Goal: Information Seeking & Learning: Check status

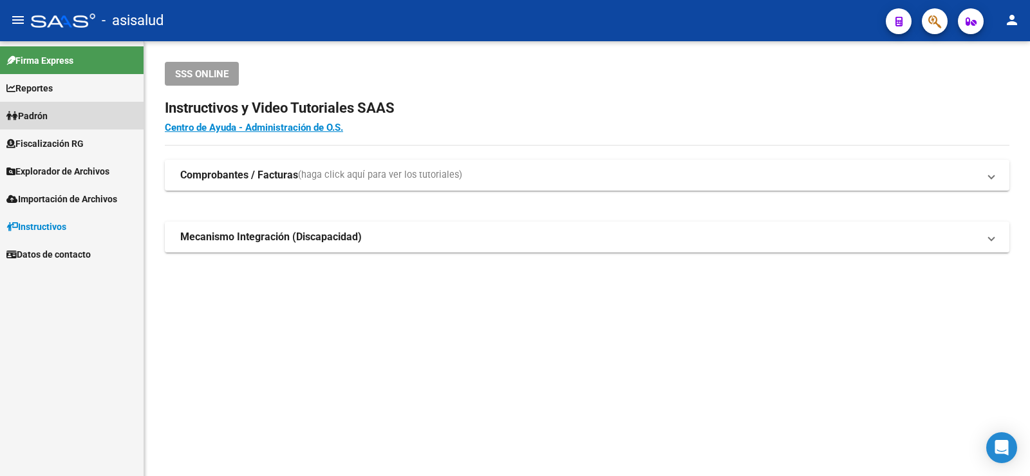
click at [39, 113] on span "Padrón" at bounding box center [26, 116] width 41 height 14
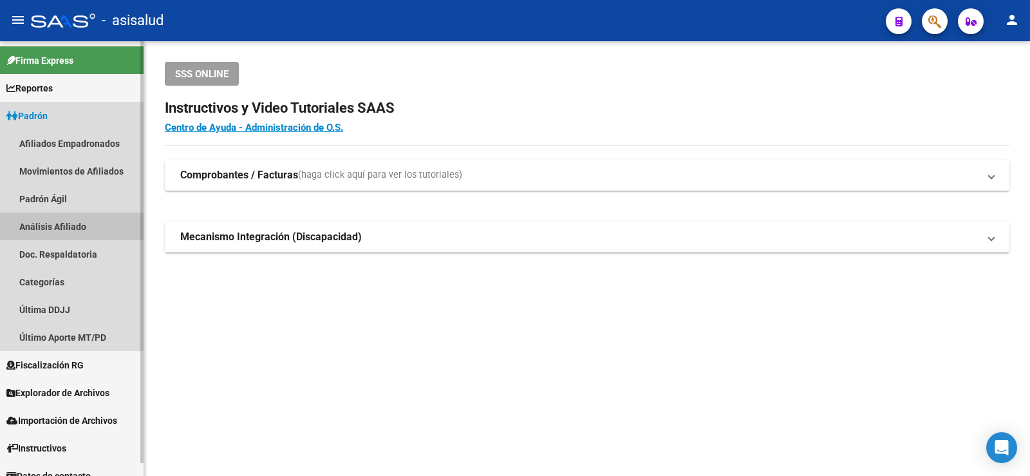
click at [67, 224] on link "Análisis Afiliado" at bounding box center [72, 227] width 144 height 28
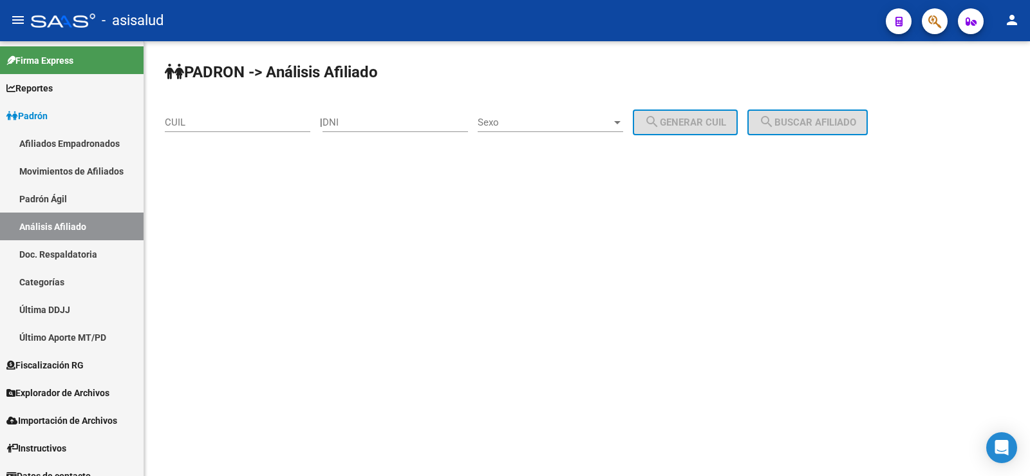
click at [211, 122] on input "CUIL" at bounding box center [238, 123] width 146 height 12
paste input "27-34382786-0"
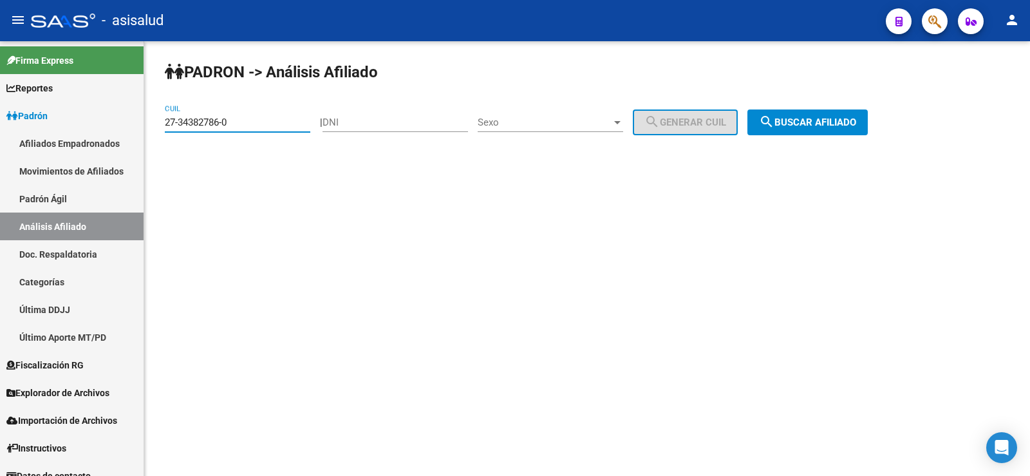
click at [833, 120] on span "search Buscar afiliado" at bounding box center [807, 123] width 97 height 12
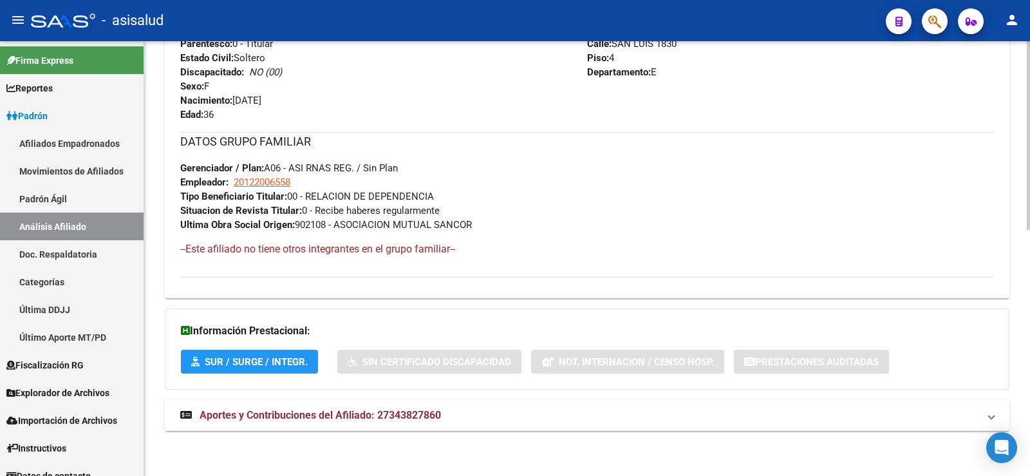
click at [343, 408] on strong "Aportes y Contribuciones del Afiliado: 27343827860" at bounding box center [310, 415] width 261 height 14
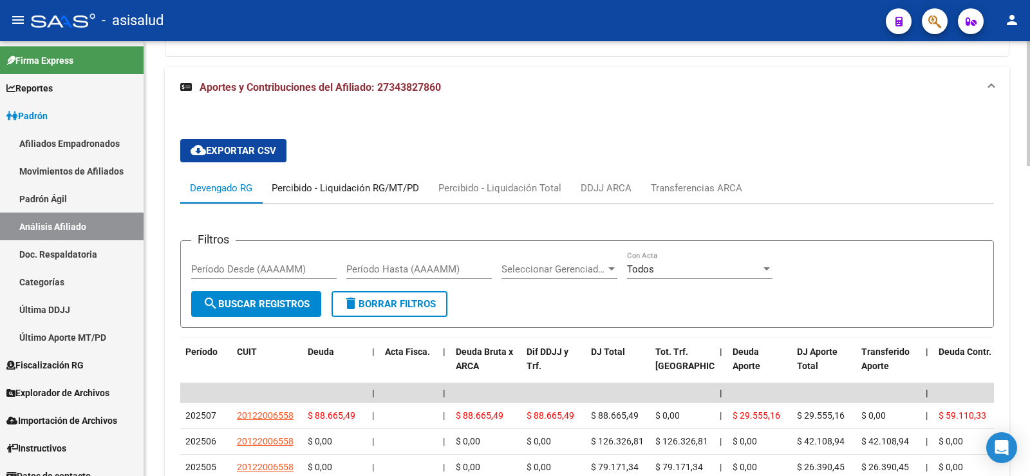
click at [357, 186] on div "Percibido - Liquidación RG/MT/PD" at bounding box center [345, 188] width 147 height 14
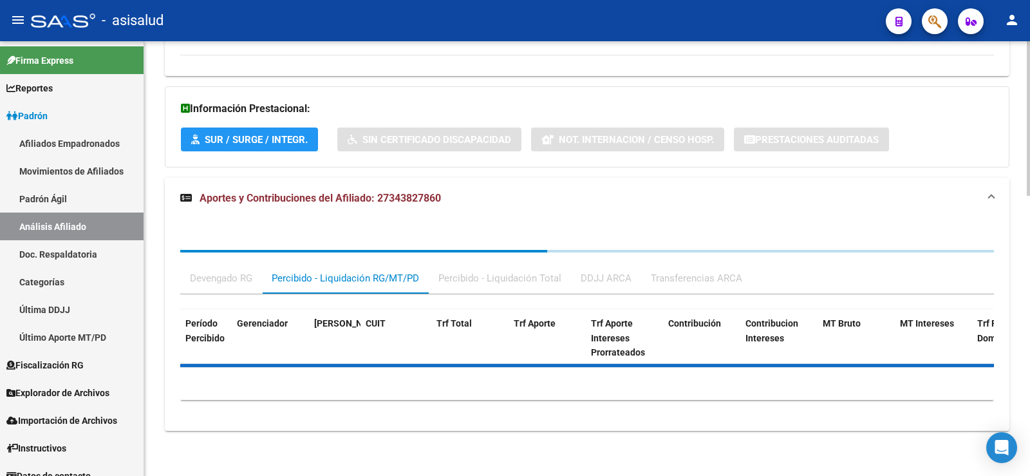
scroll to position [899, 0]
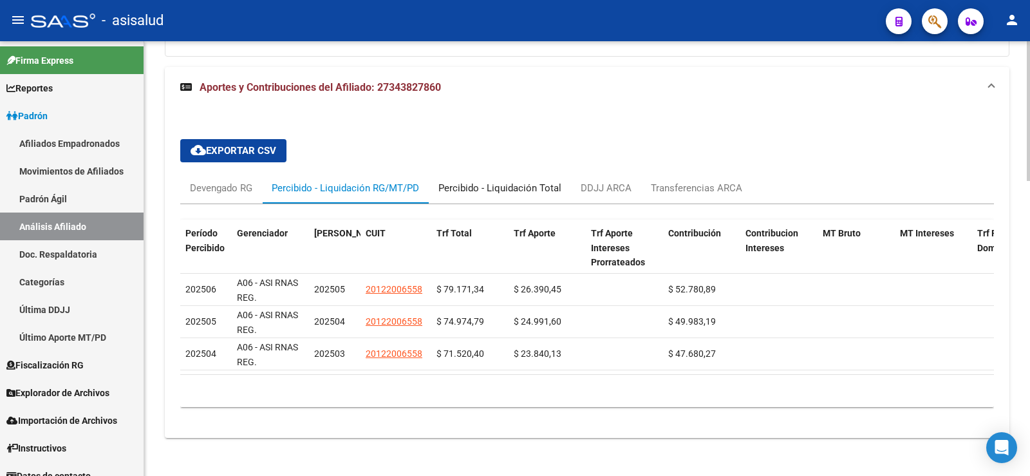
click at [528, 185] on div "Percibido - Liquidación Total" at bounding box center [500, 188] width 123 height 14
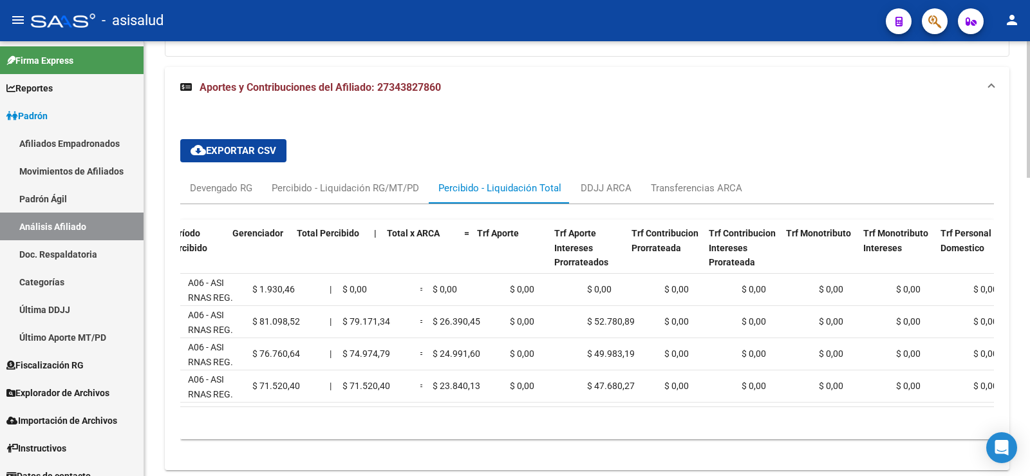
scroll to position [0, 0]
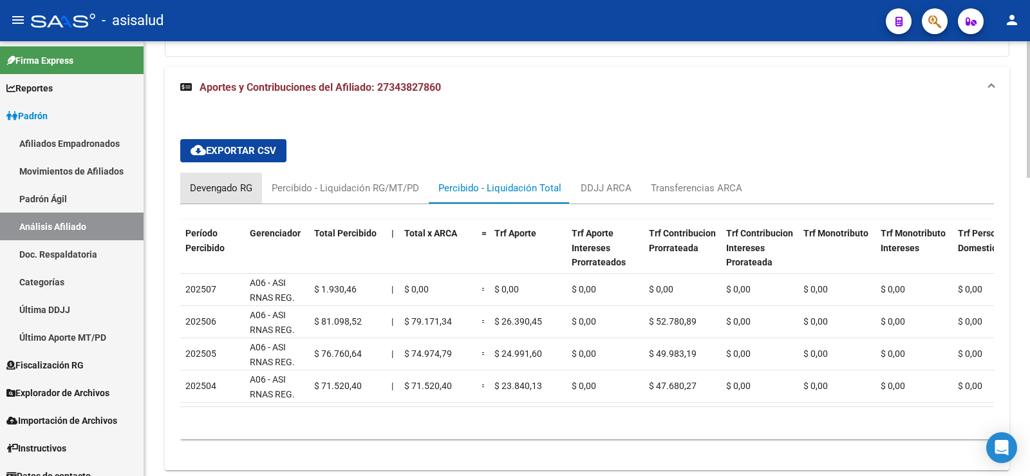
click at [230, 187] on div "Devengado RG" at bounding box center [221, 188] width 62 height 14
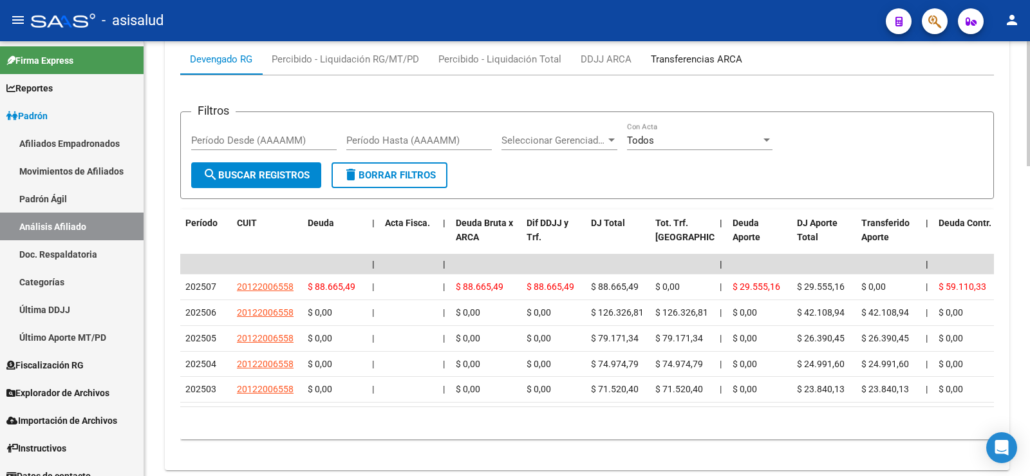
click at [688, 62] on div "Transferencias ARCA" at bounding box center [696, 59] width 91 height 14
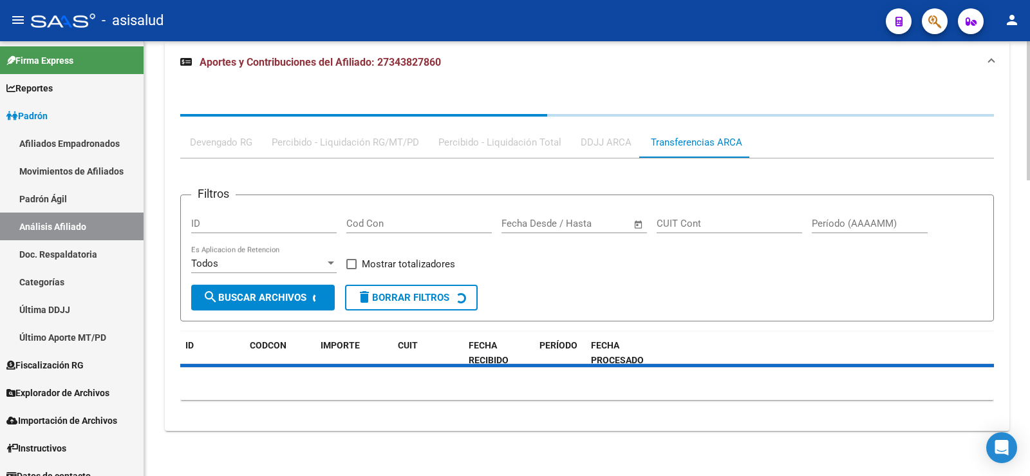
scroll to position [1028, 0]
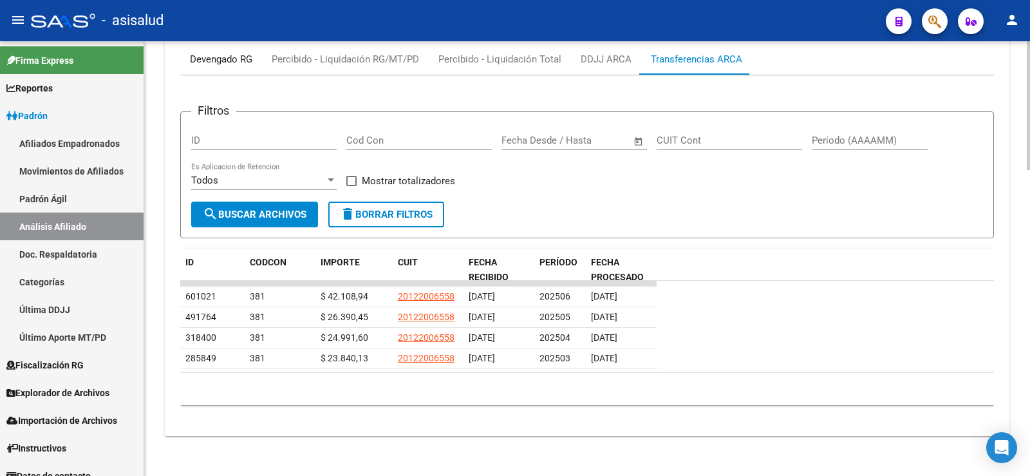
click at [227, 63] on div "Devengado RG" at bounding box center [221, 59] width 62 height 14
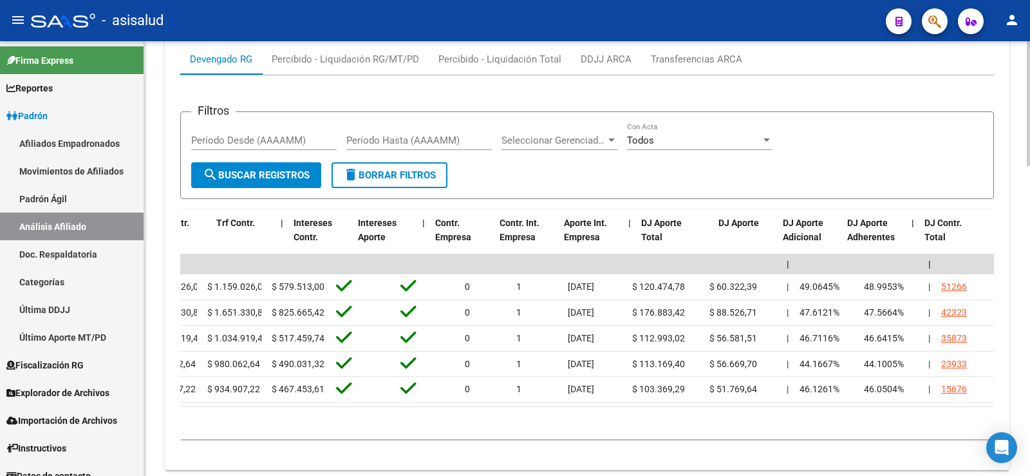
scroll to position [0, 0]
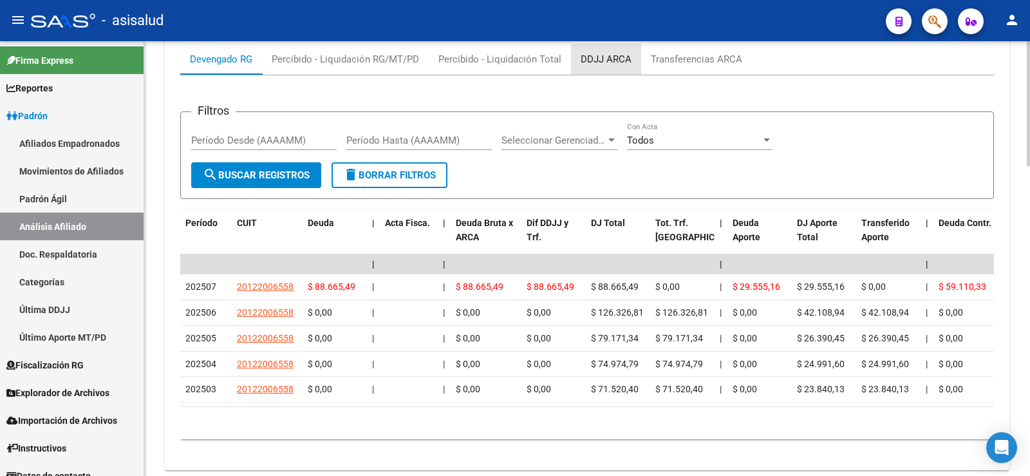
click at [609, 57] on div "DDJJ ARCA" at bounding box center [606, 59] width 51 height 14
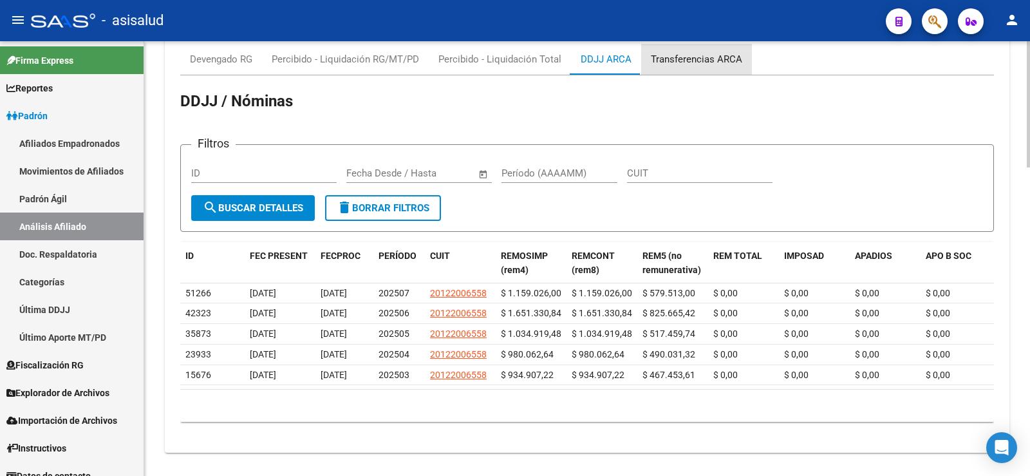
click at [705, 53] on div "Transferencias ARCA" at bounding box center [696, 59] width 91 height 14
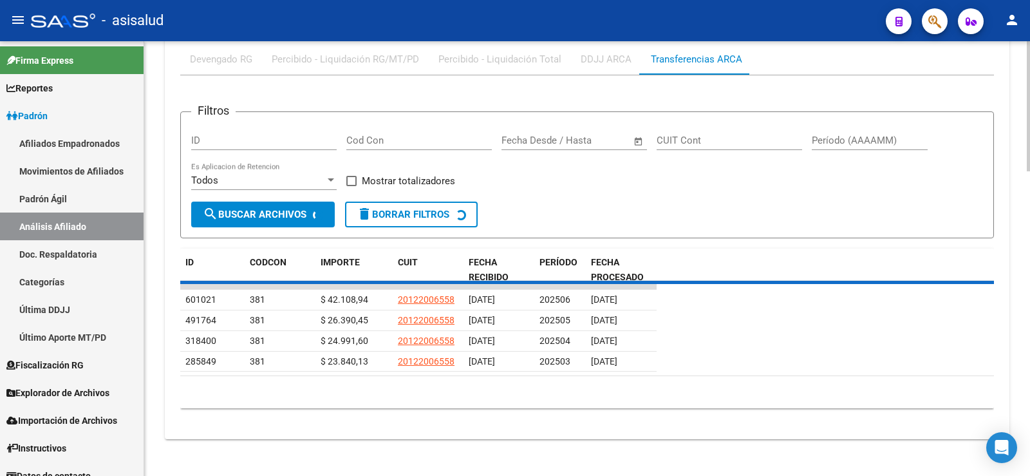
scroll to position [1028, 0]
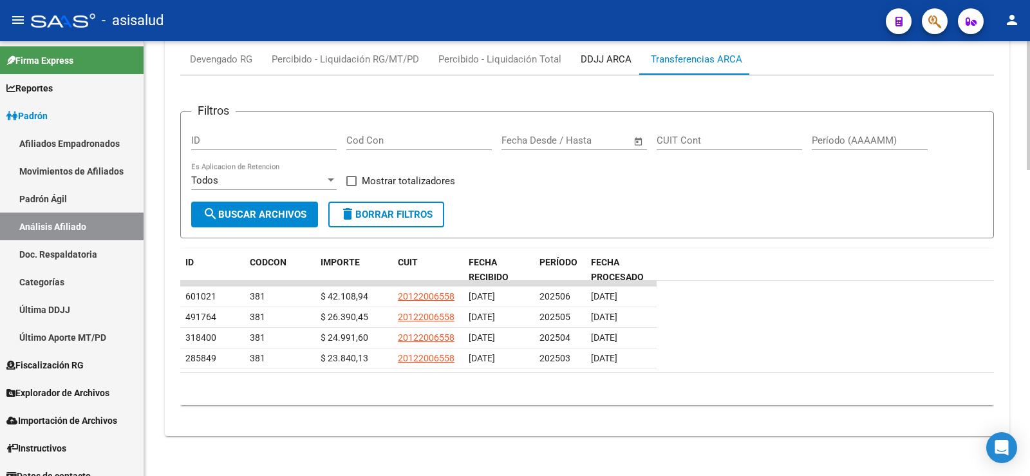
click at [608, 58] on div "DDJJ ARCA" at bounding box center [606, 59] width 51 height 14
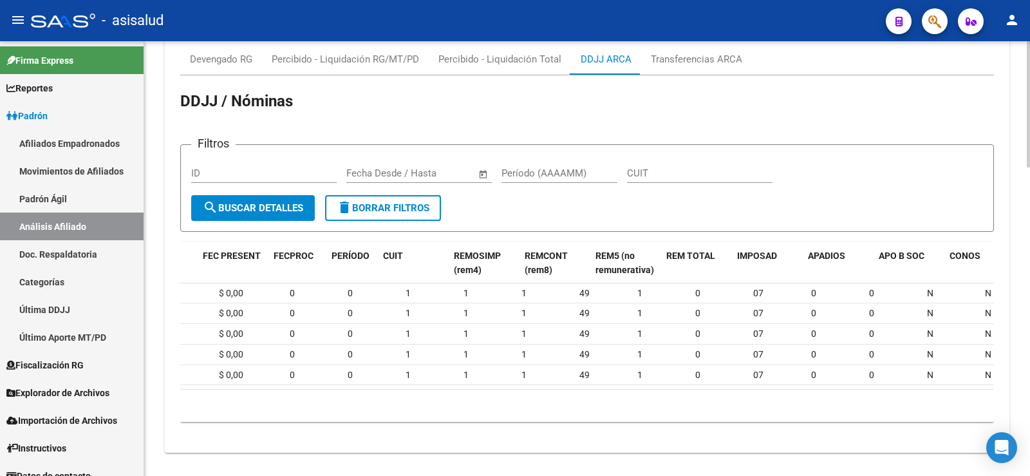
scroll to position [0, 0]
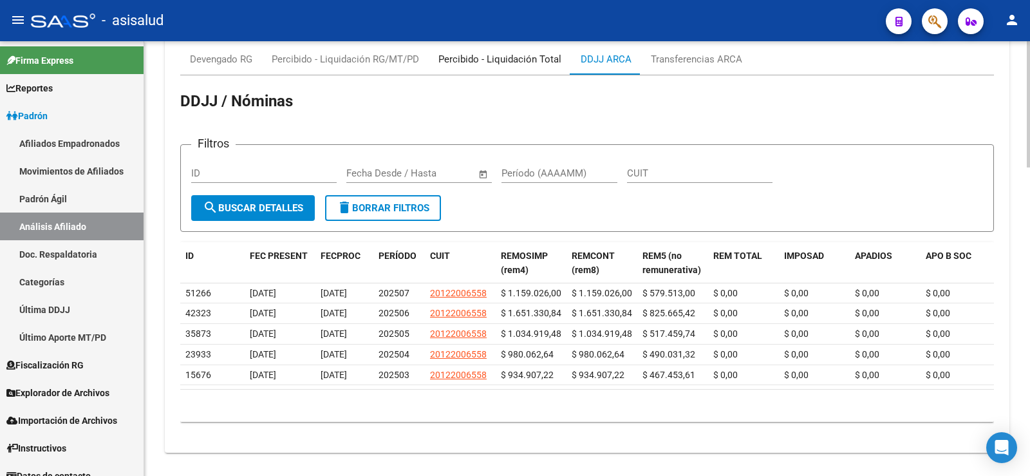
click at [535, 53] on div "Percibido - Liquidación Total" at bounding box center [500, 59] width 123 height 14
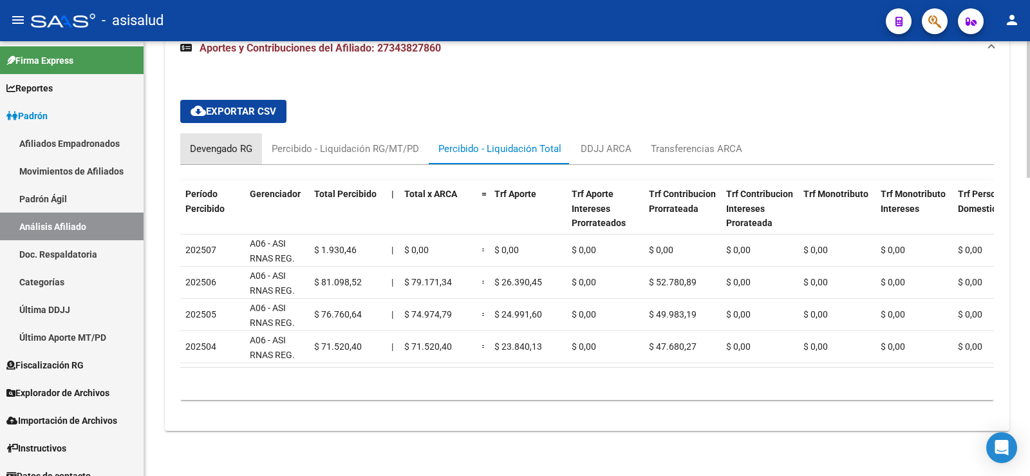
click at [216, 142] on div "Devengado RG" at bounding box center [221, 149] width 62 height 14
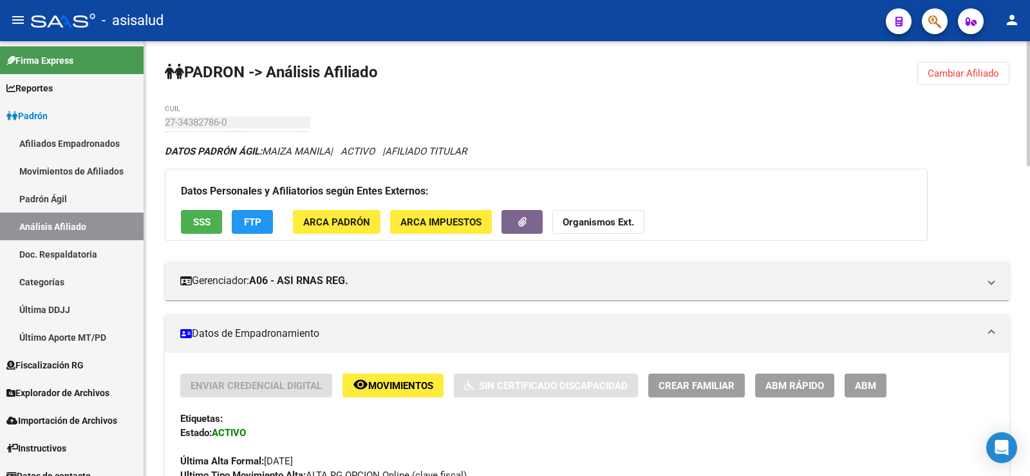
click at [962, 64] on button "Cambiar Afiliado" at bounding box center [964, 73] width 92 height 23
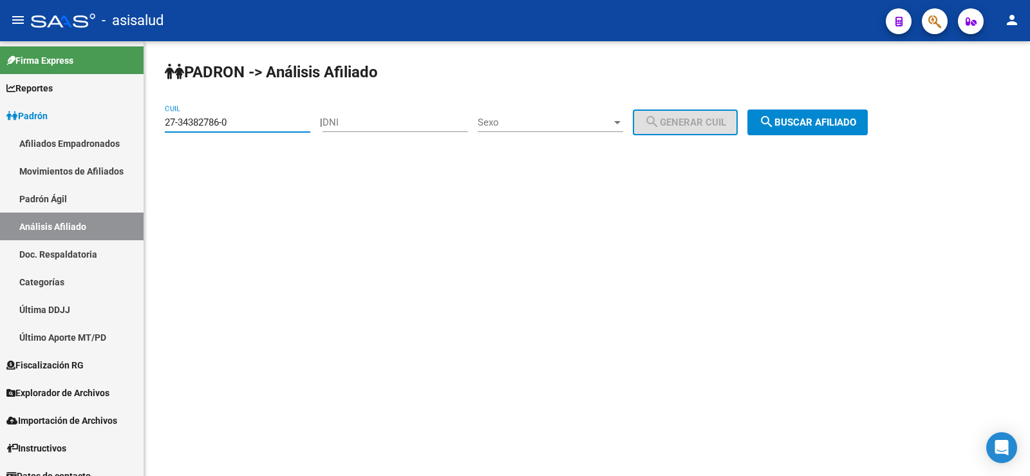
drag, startPoint x: 276, startPoint y: 117, endPoint x: 149, endPoint y: 111, distance: 127.0
click at [149, 111] on div "PADRON -> Análisis Afiliado 27-34382786-0 CUIL | DNI Sexo Sexo search Generar C…" at bounding box center [587, 108] width 886 height 135
paste input "3-38097895-4"
type input "23-38097895-4"
click at [805, 117] on span "search Buscar afiliado" at bounding box center [807, 123] width 97 height 12
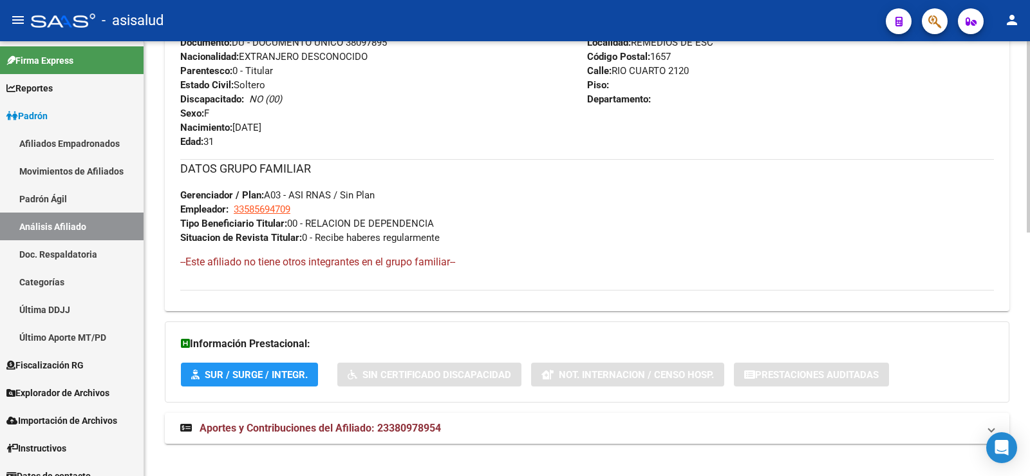
scroll to position [552, 0]
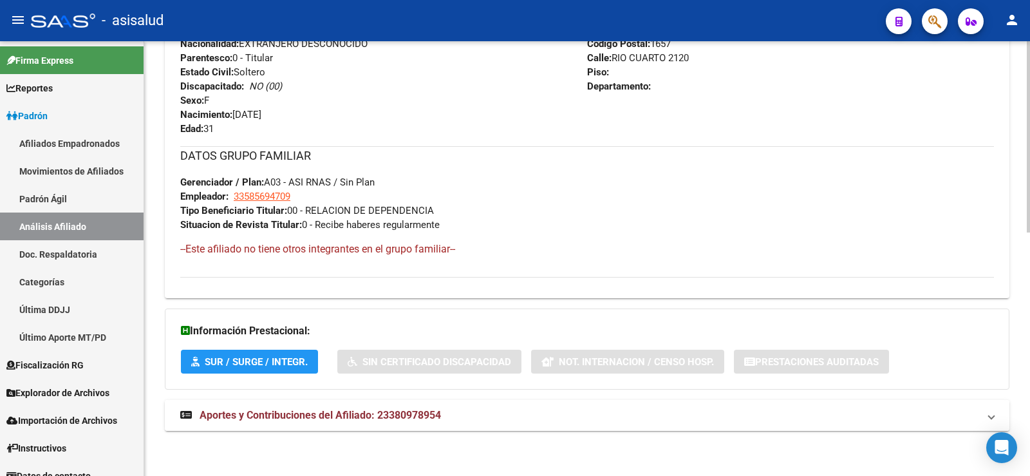
click at [414, 419] on span "Aportes y Contribuciones del Afiliado: 23380978954" at bounding box center [321, 415] width 242 height 12
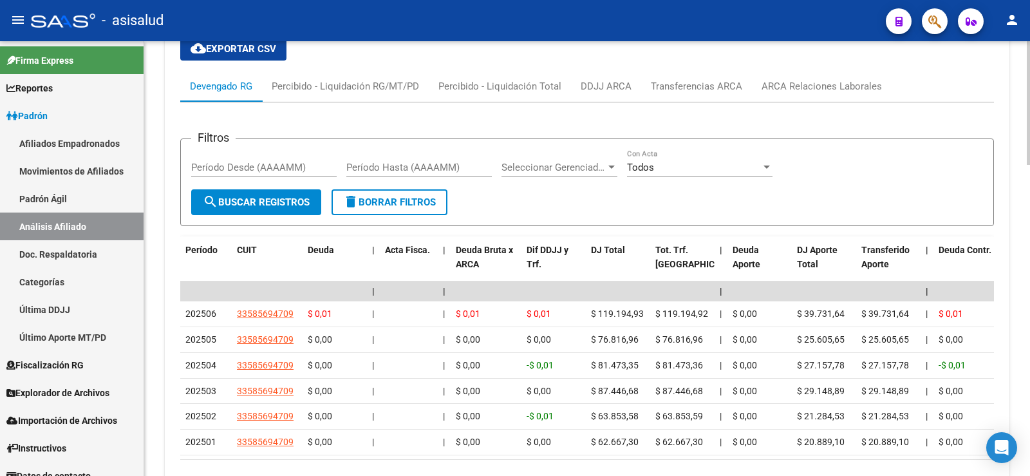
scroll to position [1012, 0]
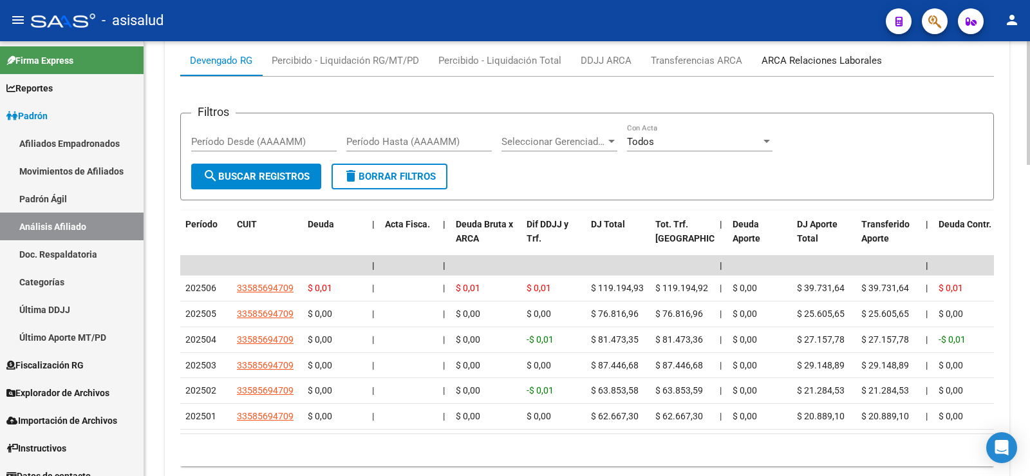
click at [808, 54] on div "ARCA Relaciones Laborales" at bounding box center [822, 60] width 120 height 14
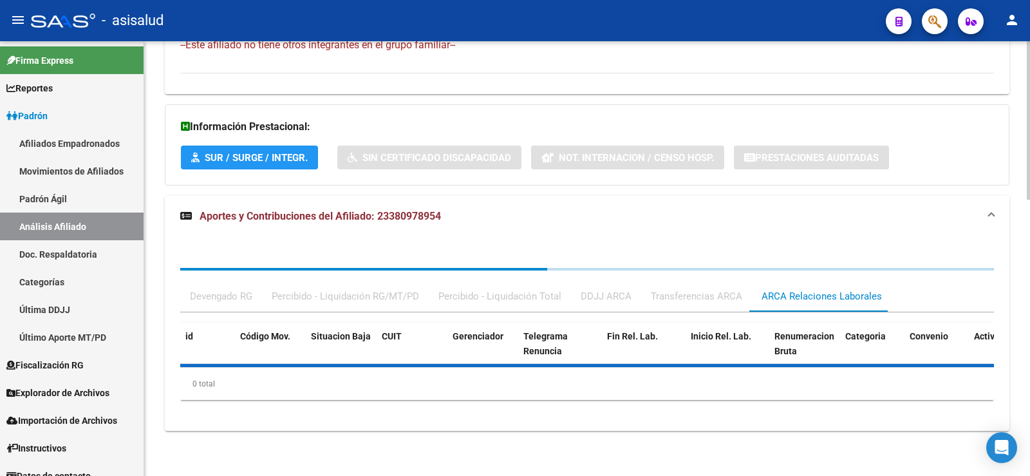
scroll to position [819, 0]
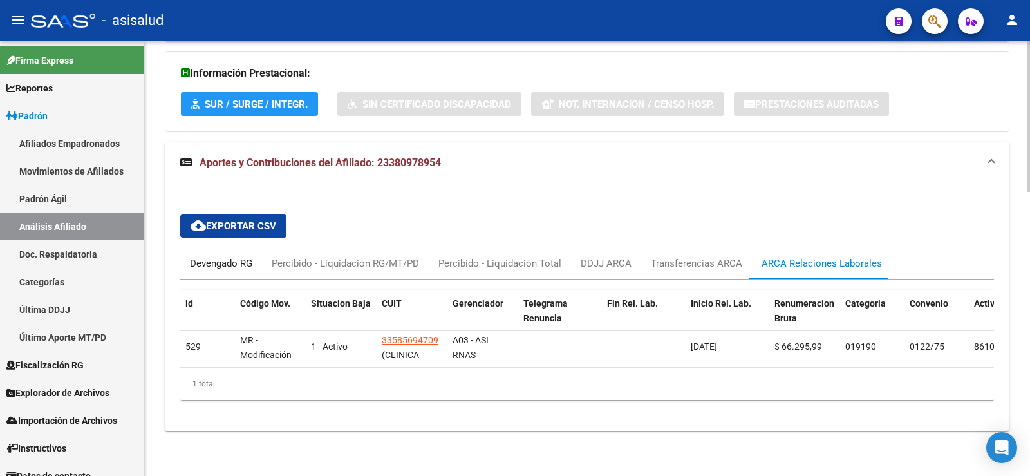
click at [234, 256] on div "Devengado RG" at bounding box center [221, 263] width 62 height 14
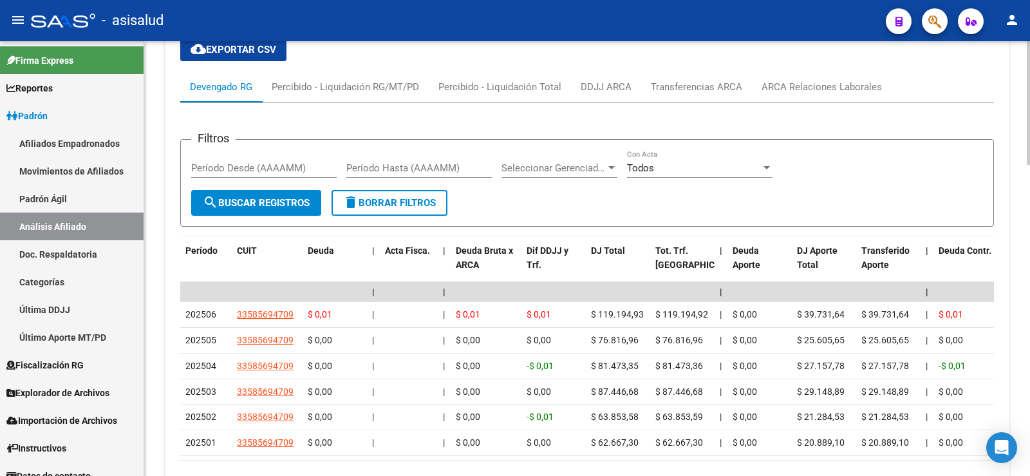
scroll to position [1012, 0]
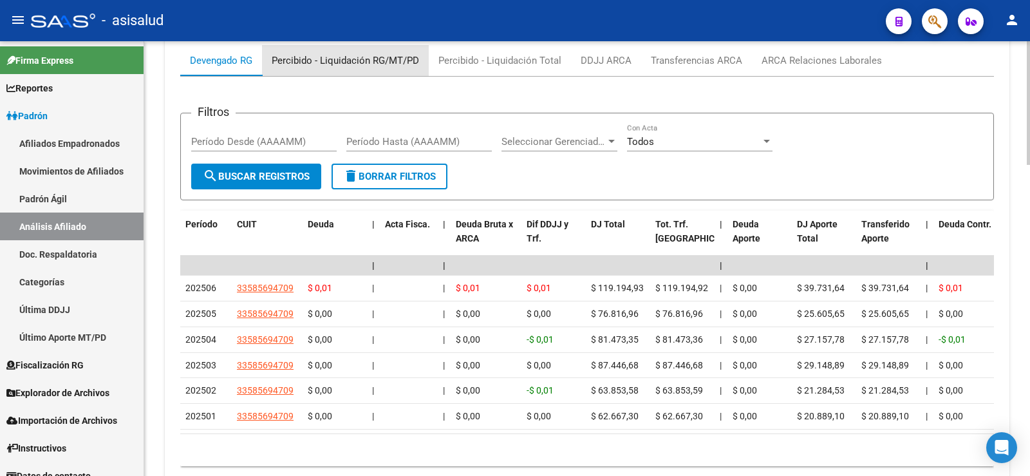
click at [359, 63] on div "Percibido - Liquidación RG/MT/PD" at bounding box center [345, 60] width 147 height 14
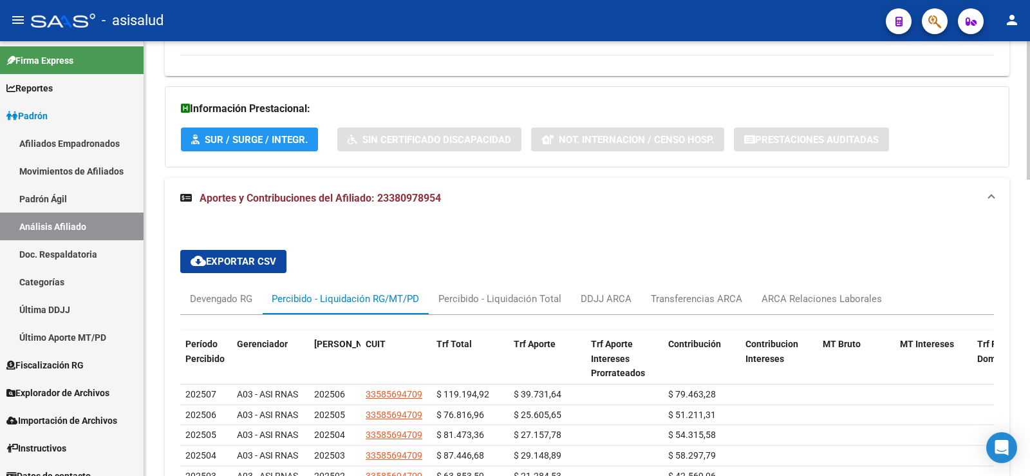
scroll to position [927, 0]
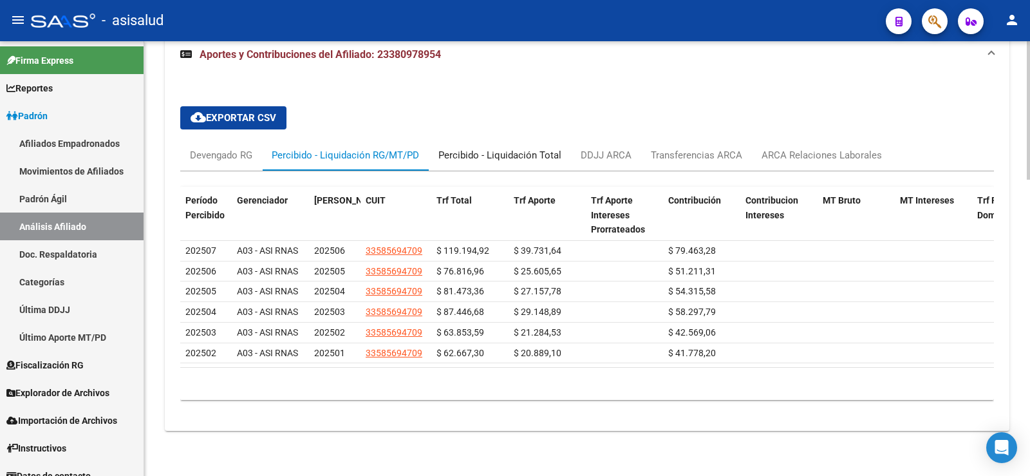
click at [467, 151] on div "Percibido - Liquidación Total" at bounding box center [500, 155] width 123 height 14
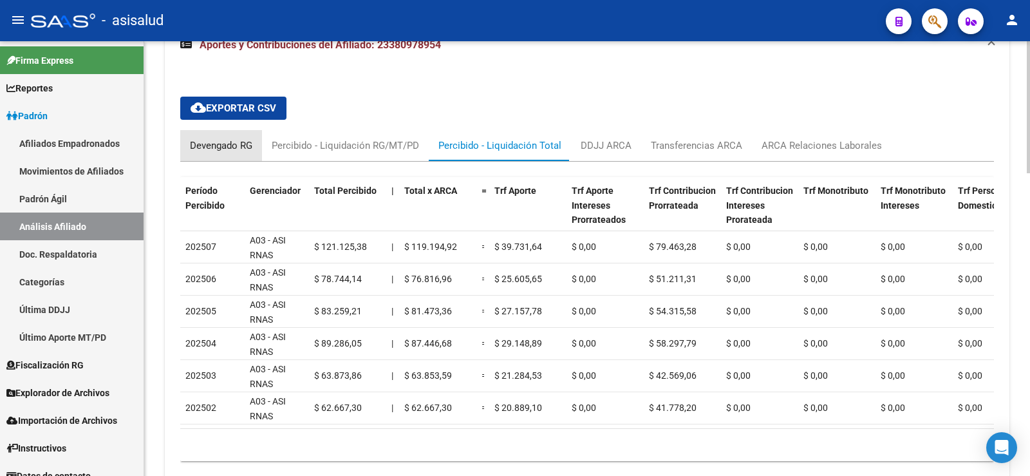
click at [230, 144] on div "Devengado RG" at bounding box center [221, 145] width 62 height 14
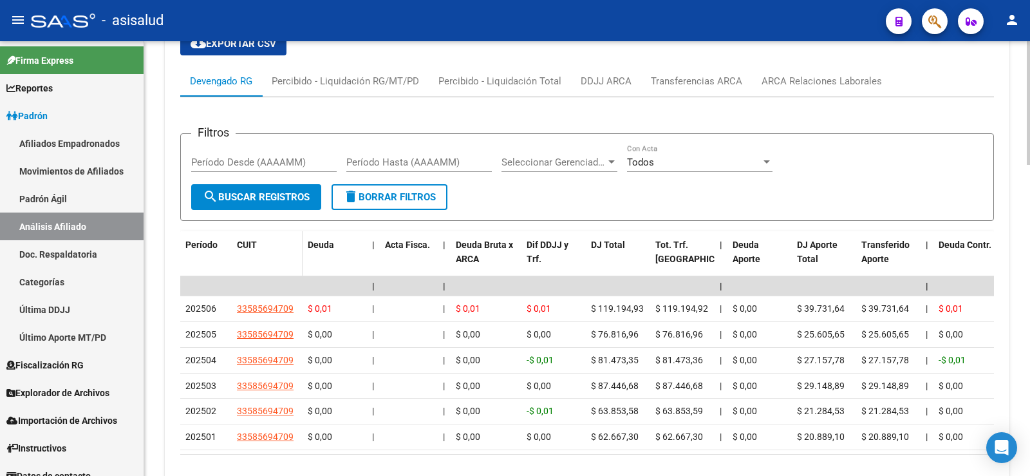
scroll to position [1056, 0]
click at [803, 79] on div "ARCA Relaciones Laborales" at bounding box center [822, 81] width 120 height 14
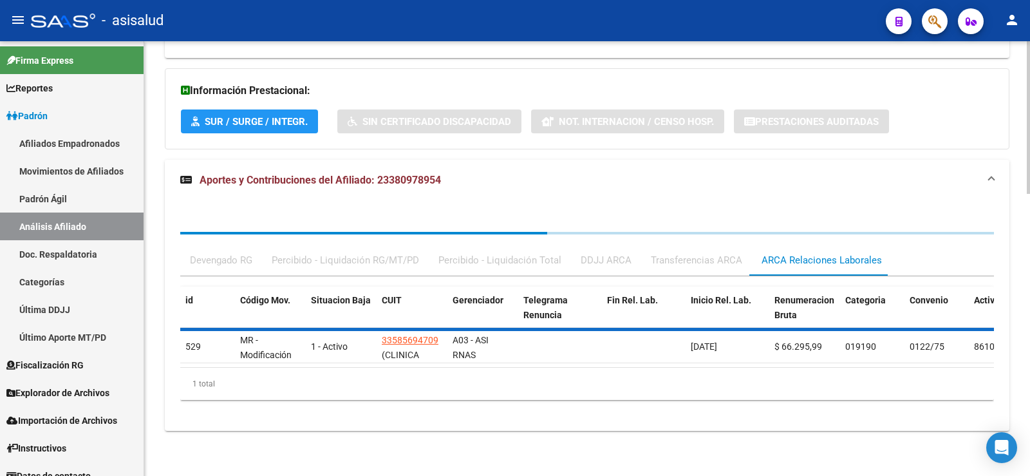
scroll to position [819, 0]
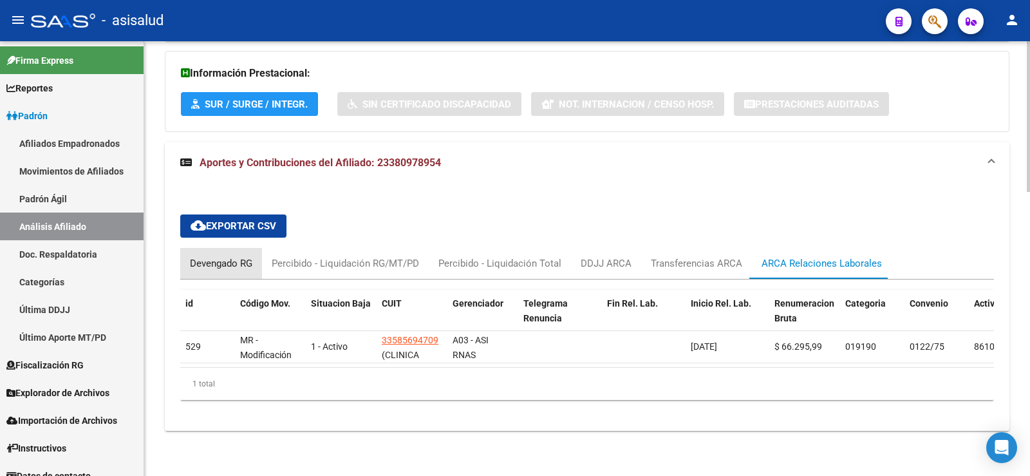
click at [247, 256] on div "Devengado RG" at bounding box center [221, 263] width 62 height 14
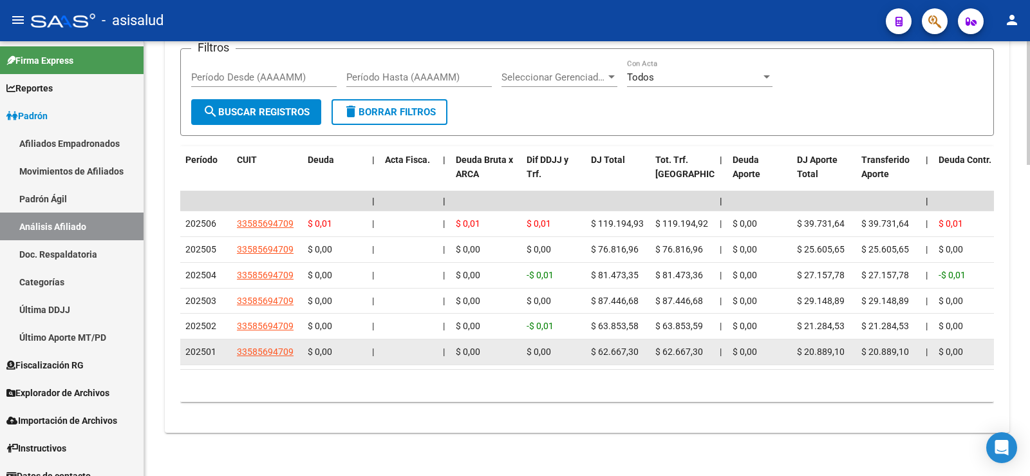
scroll to position [1012, 0]
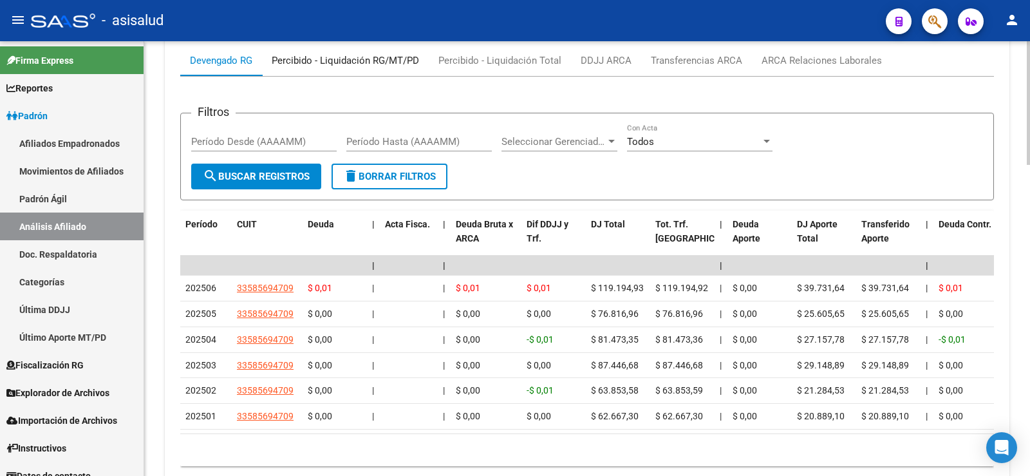
click at [386, 56] on div "Percibido - Liquidación RG/MT/PD" at bounding box center [345, 60] width 147 height 14
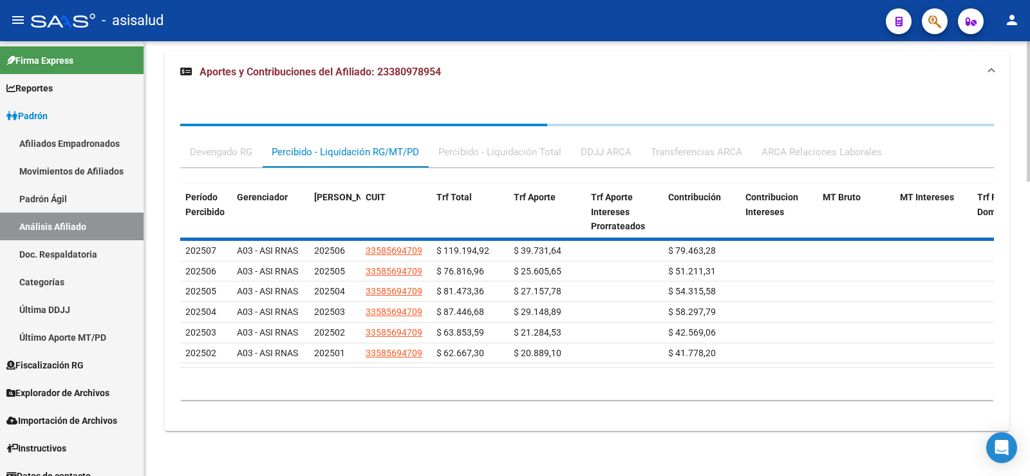
scroll to position [927, 0]
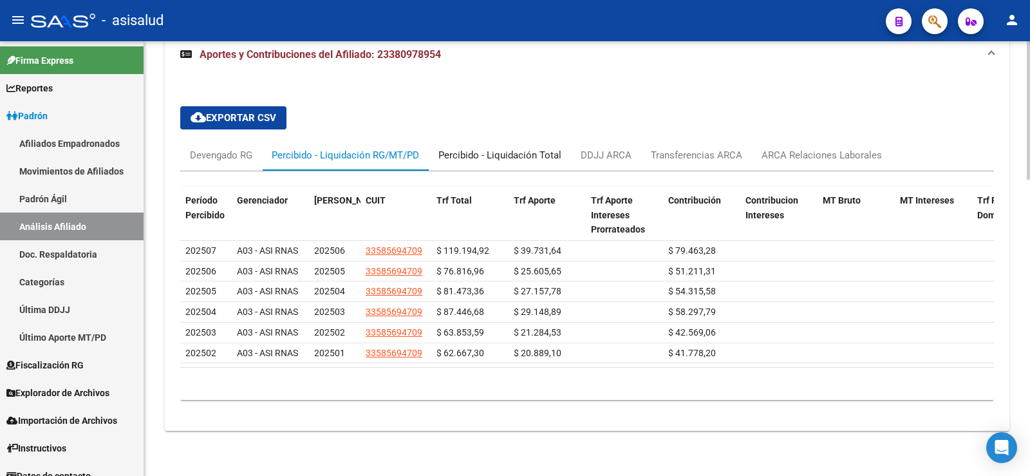
click at [507, 148] on div "Percibido - Liquidación Total" at bounding box center [500, 155] width 123 height 14
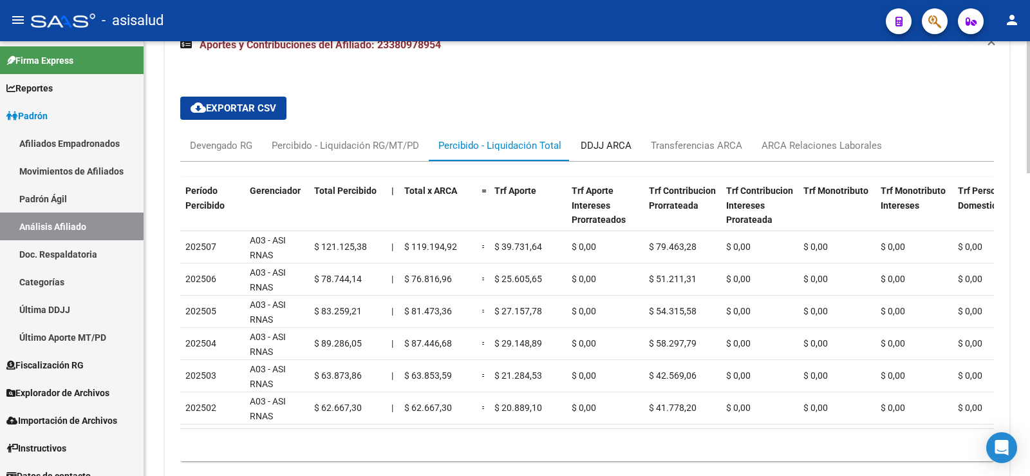
click at [632, 138] on div "DDJJ ARCA" at bounding box center [606, 145] width 70 height 31
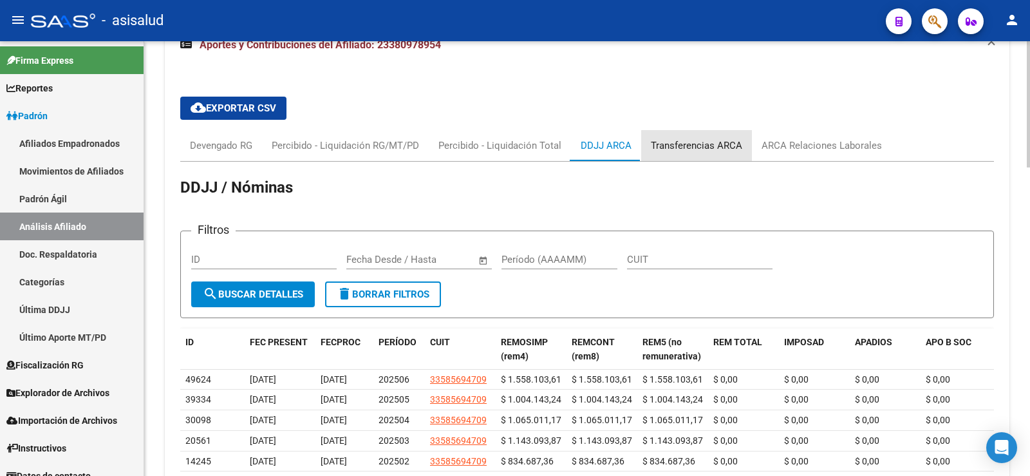
click at [700, 146] on div "Transferencias ARCA" at bounding box center [696, 145] width 91 height 14
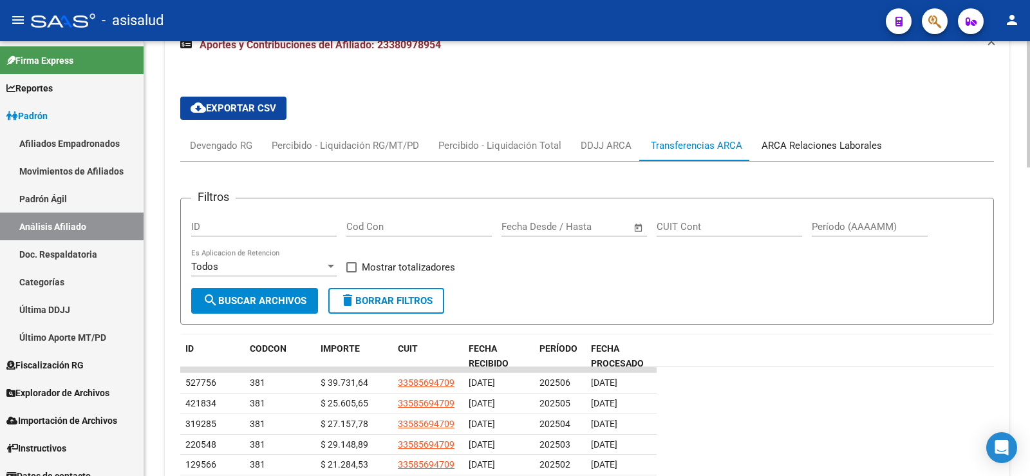
click at [792, 142] on div "ARCA Relaciones Laborales" at bounding box center [822, 145] width 120 height 14
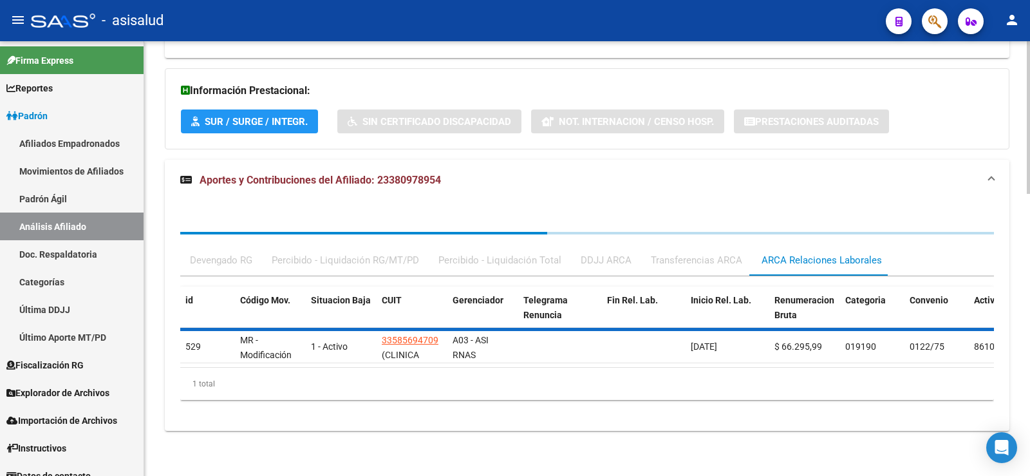
scroll to position [819, 0]
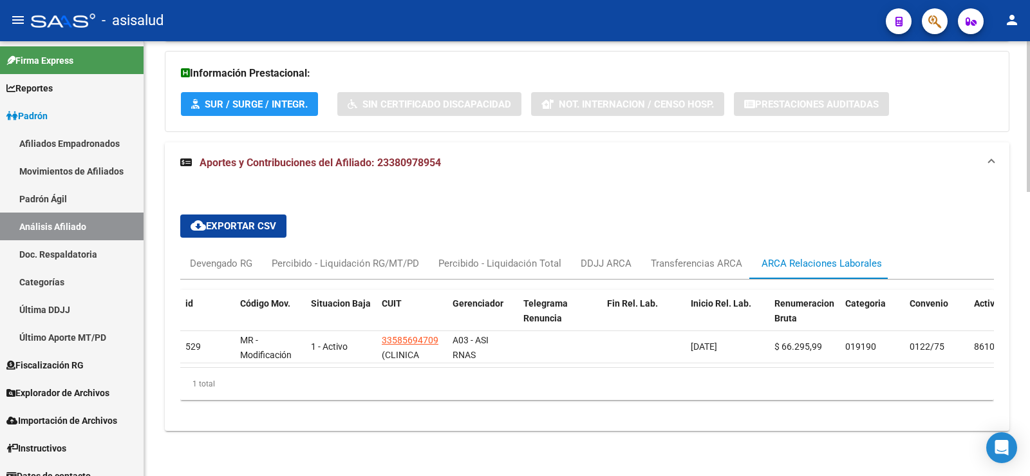
click at [714, 407] on div "id Código Mov. Situacion Baja CUIT Gerenciador Telegrama Renuncia Fin Rel. Lab.…" at bounding box center [587, 345] width 814 height 131
click at [229, 256] on div "Devengado RG" at bounding box center [221, 263] width 62 height 14
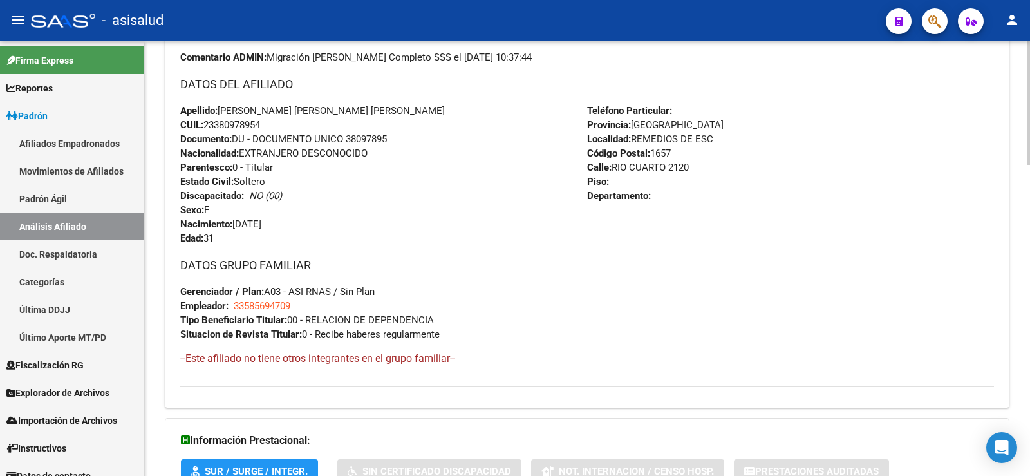
scroll to position [433, 0]
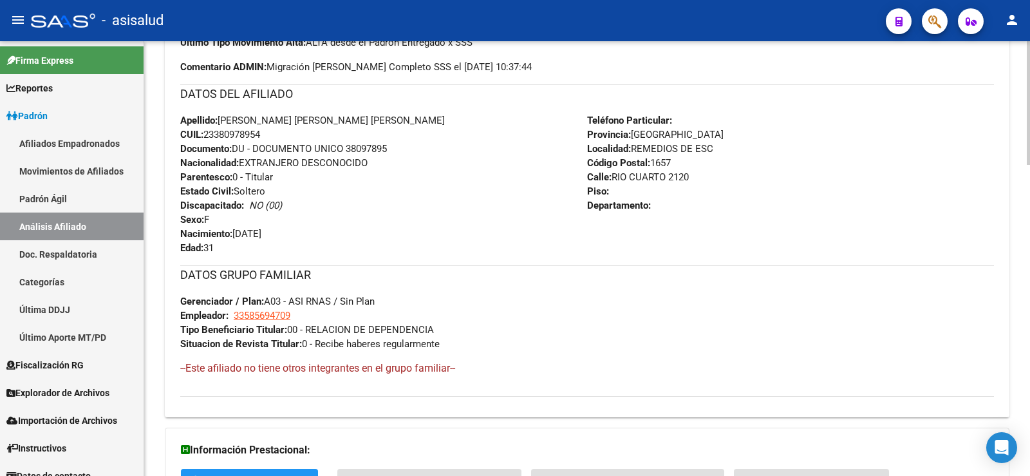
click at [372, 146] on span "Documento: DU - DOCUMENTO UNICO 38097895" at bounding box center [283, 149] width 207 height 12
copy span "38097895"
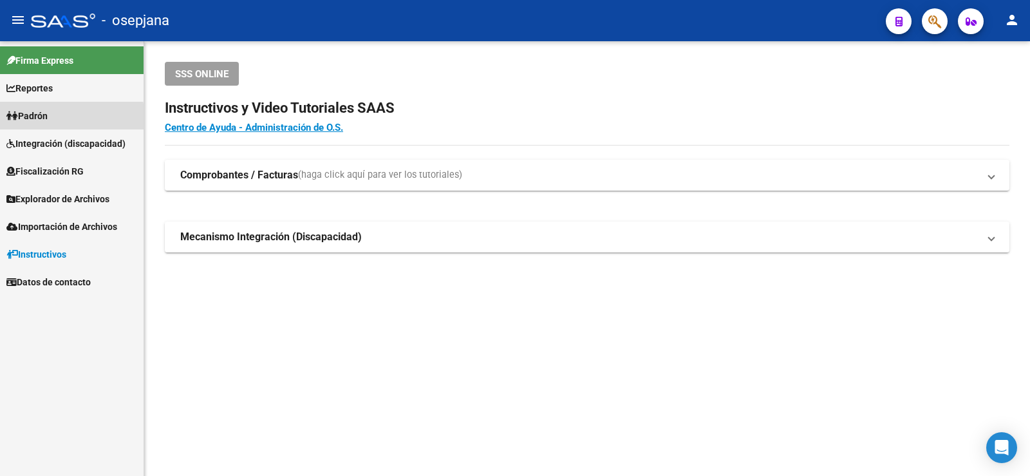
click at [48, 119] on span "Padrón" at bounding box center [26, 116] width 41 height 14
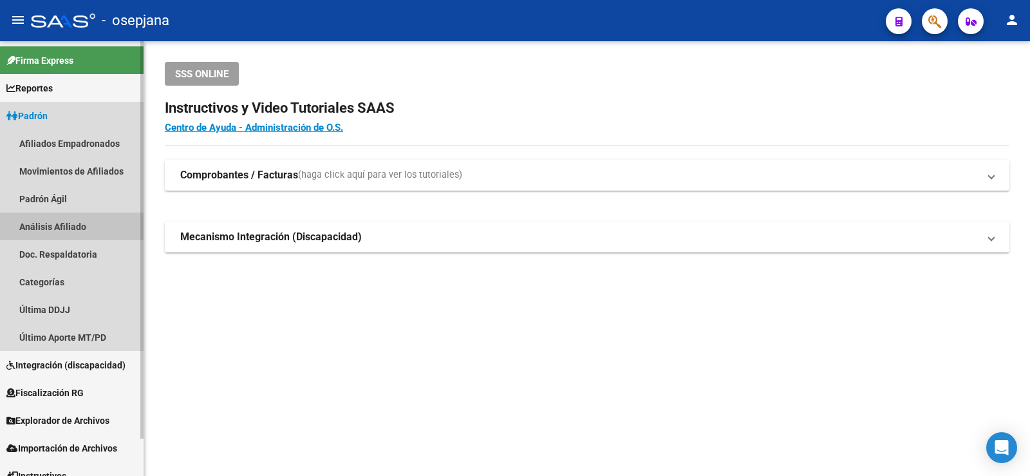
click at [68, 224] on link "Análisis Afiliado" at bounding box center [72, 227] width 144 height 28
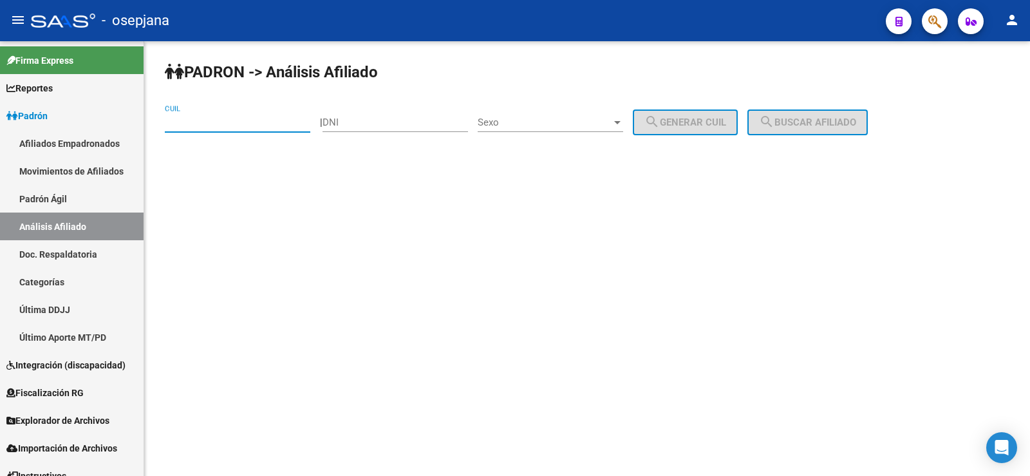
click at [222, 120] on input "CUIL" at bounding box center [238, 123] width 146 height 12
paste input "23-38097895-4"
type input "23-38097895-4"
click at [808, 126] on span "search Buscar afiliado" at bounding box center [807, 123] width 97 height 12
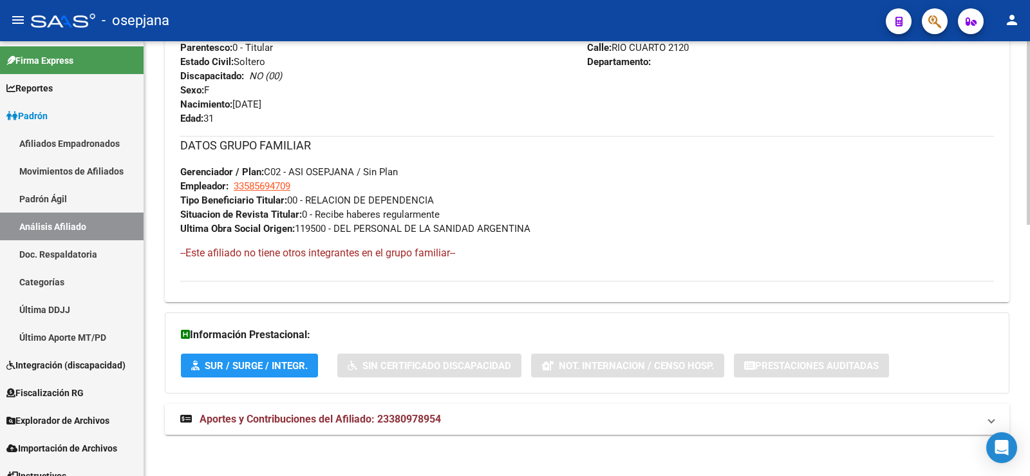
scroll to position [594, 0]
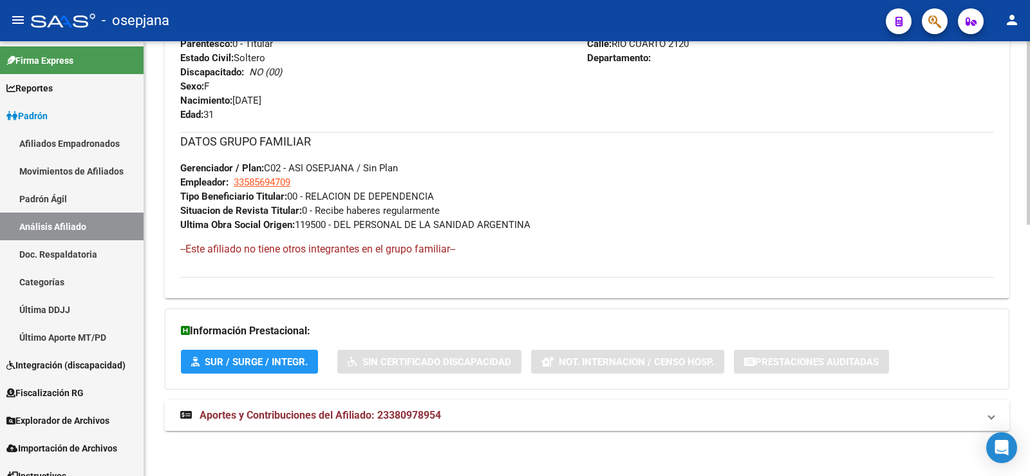
click at [407, 421] on strong "Aportes y Contribuciones del Afiliado: 23380978954" at bounding box center [310, 415] width 261 height 14
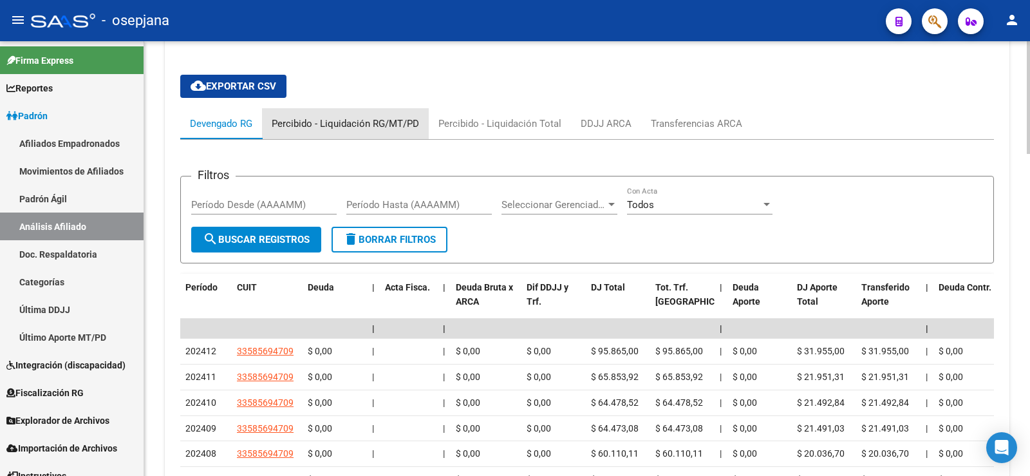
click at [365, 128] on div "Percibido - Liquidación RG/MT/PD" at bounding box center [345, 124] width 147 height 14
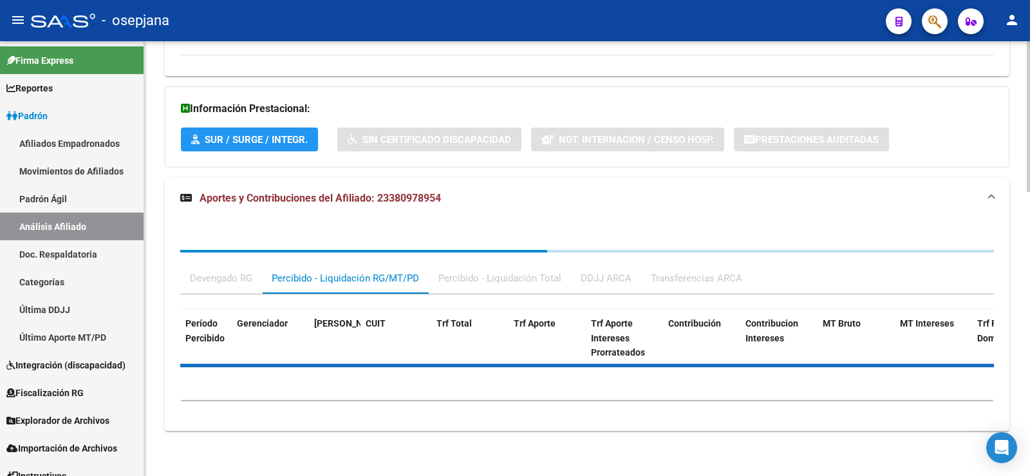
scroll to position [992, 0]
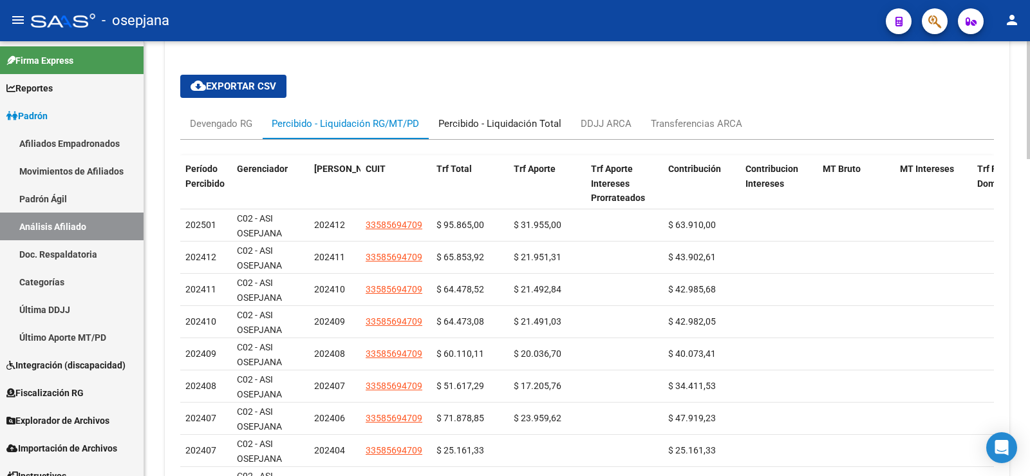
click at [498, 115] on div "Percibido - Liquidación Total" at bounding box center [500, 123] width 142 height 31
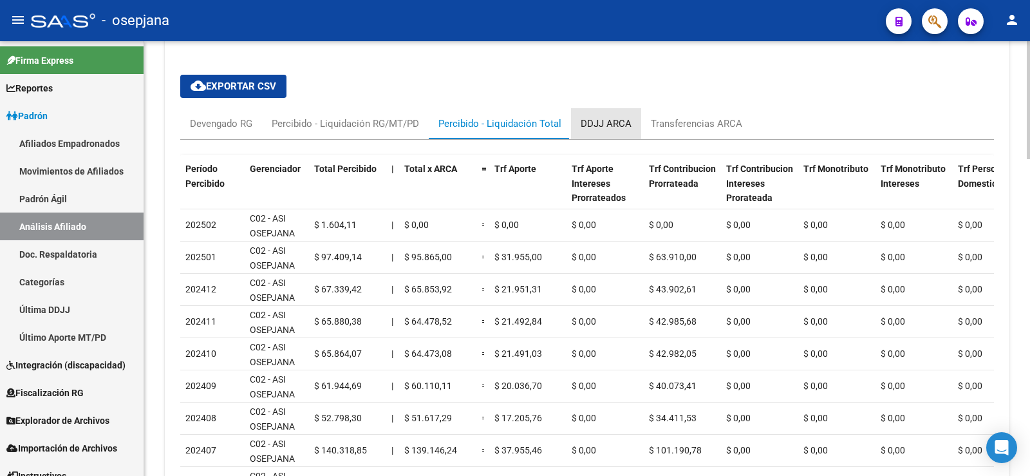
click at [607, 113] on div "DDJJ ARCA" at bounding box center [606, 123] width 70 height 31
